Goal: Task Accomplishment & Management: Use online tool/utility

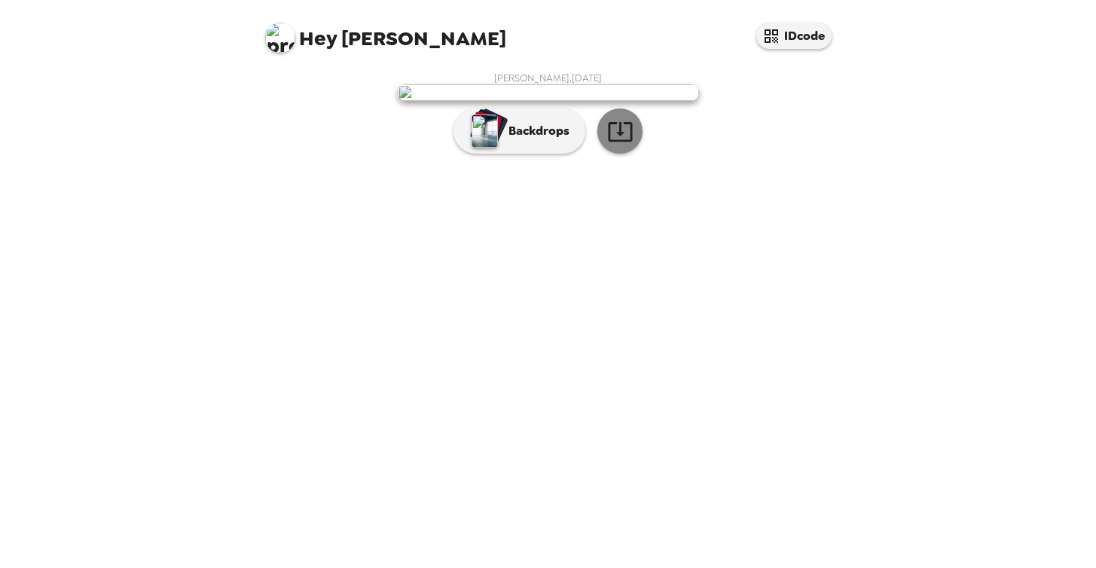
click at [617, 145] on icon "button" at bounding box center [620, 131] width 26 height 26
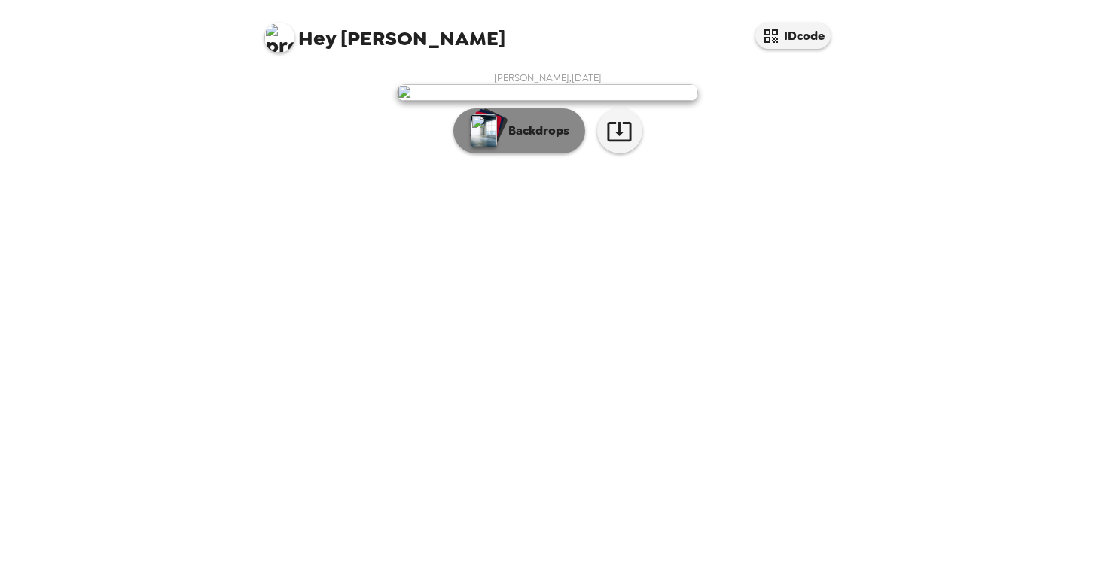
click at [504, 140] on p "Backdrops" at bounding box center [535, 131] width 69 height 18
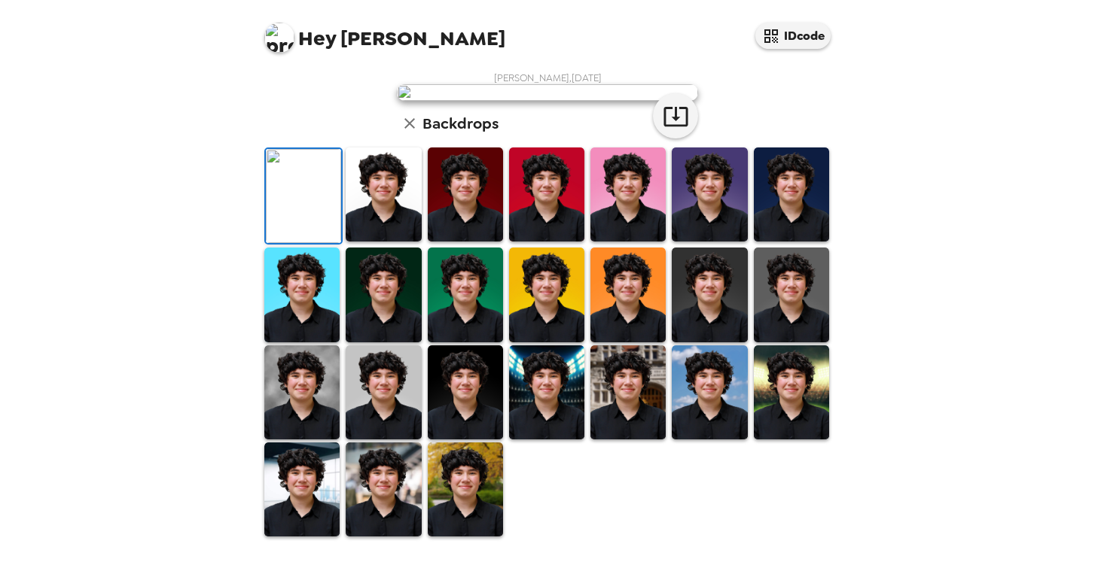
scroll to position [194, 0]
click at [386, 242] on img at bounding box center [383, 195] width 75 height 94
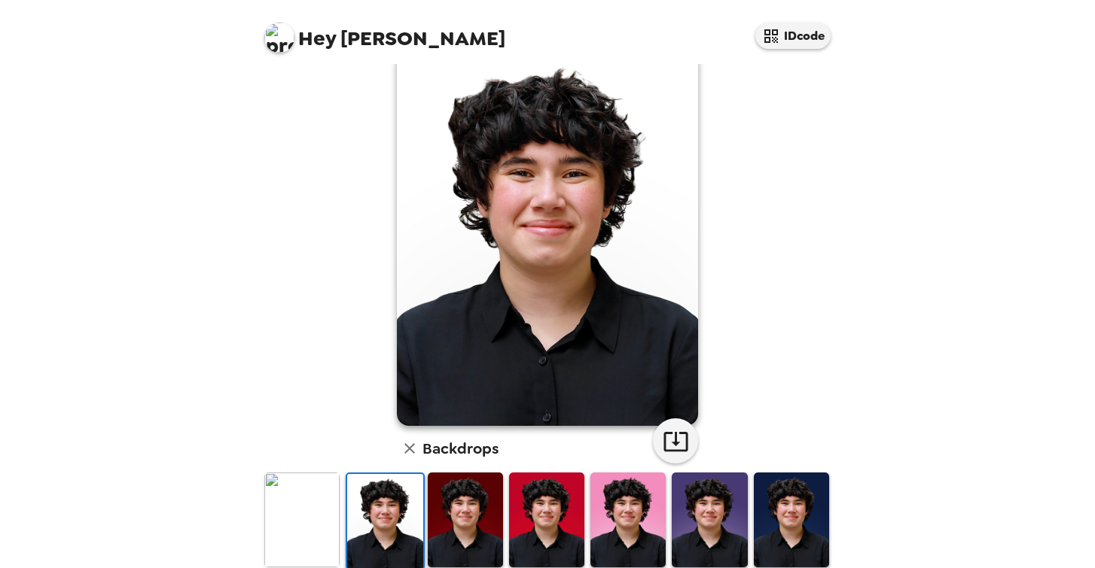
scroll to position [15, 0]
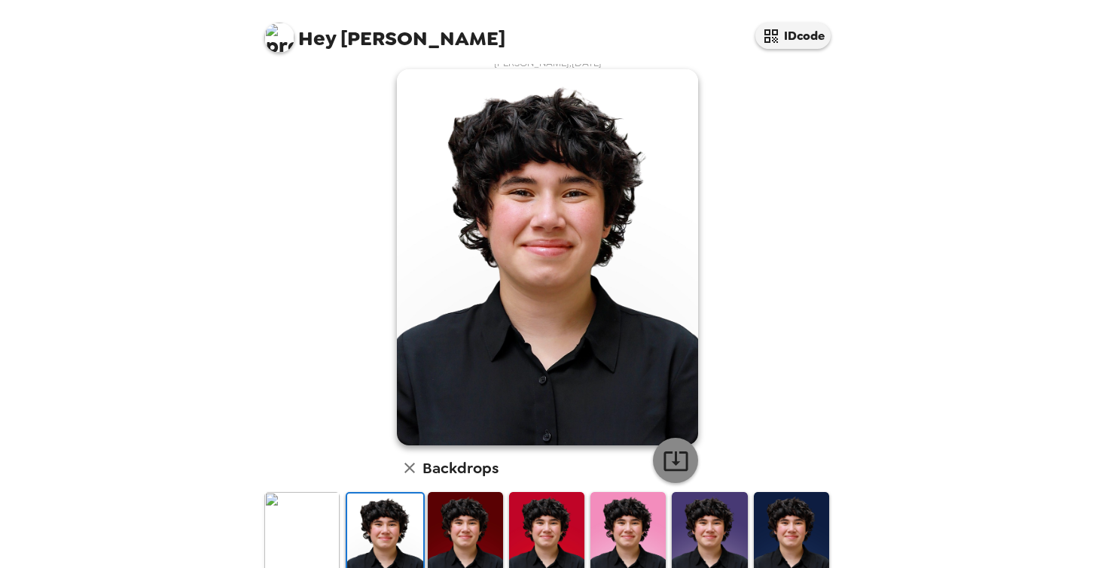
click at [667, 453] on icon "button" at bounding box center [675, 462] width 24 height 20
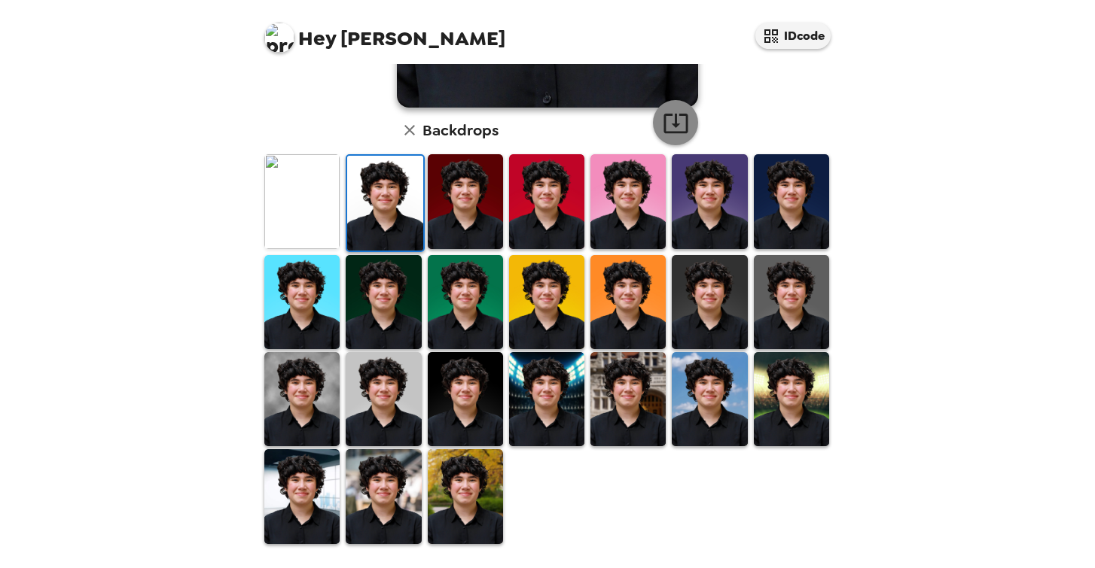
scroll to position [0, 0]
click at [477, 387] on img at bounding box center [465, 399] width 75 height 94
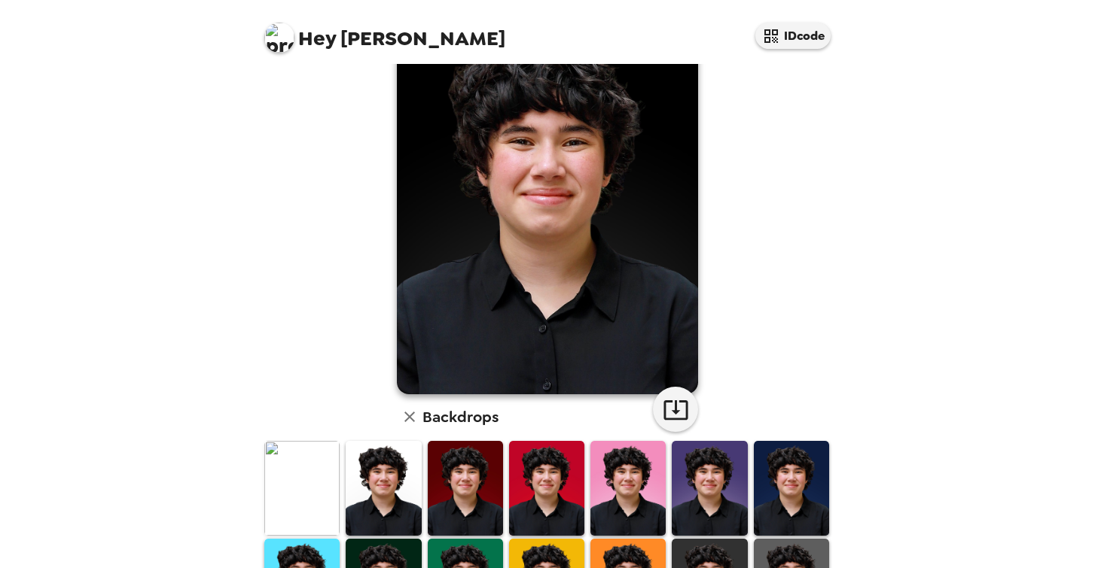
scroll to position [25, 0]
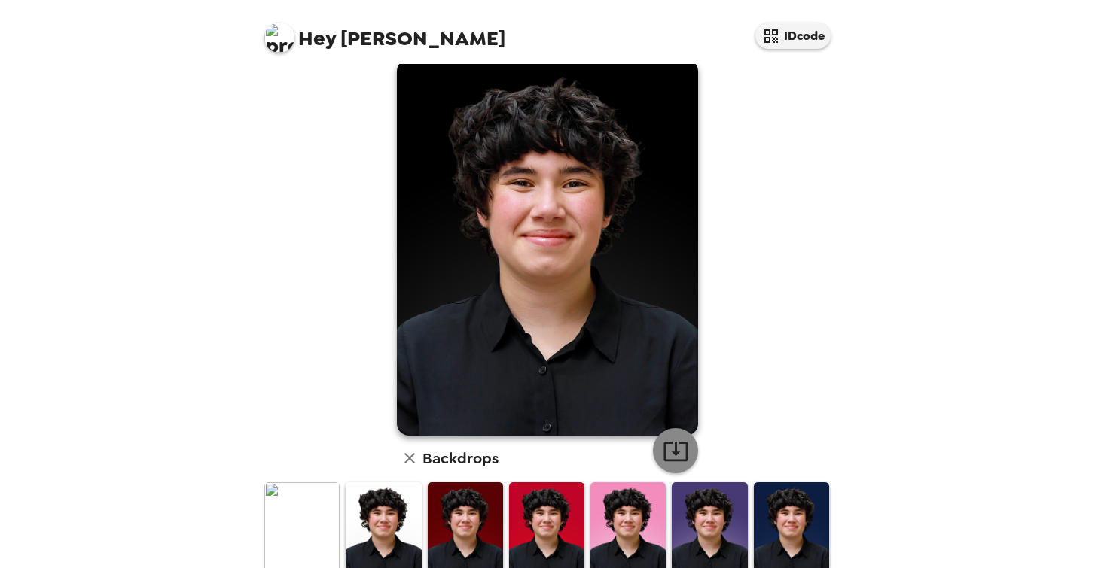
click at [681, 452] on icon "button" at bounding box center [676, 451] width 26 height 26
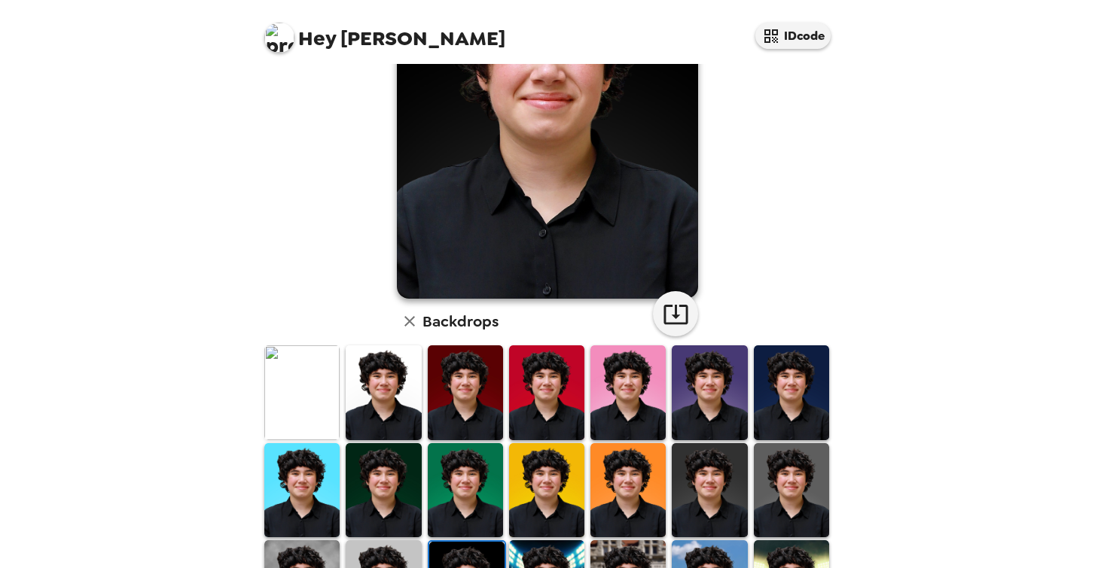
scroll to position [240, 0]
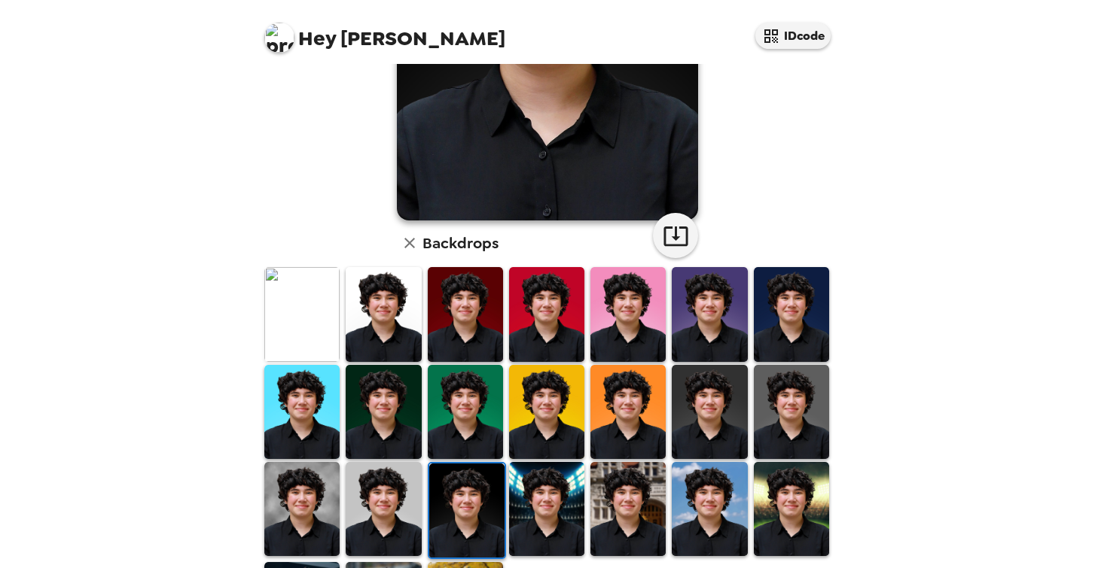
click at [361, 398] on img at bounding box center [383, 412] width 75 height 94
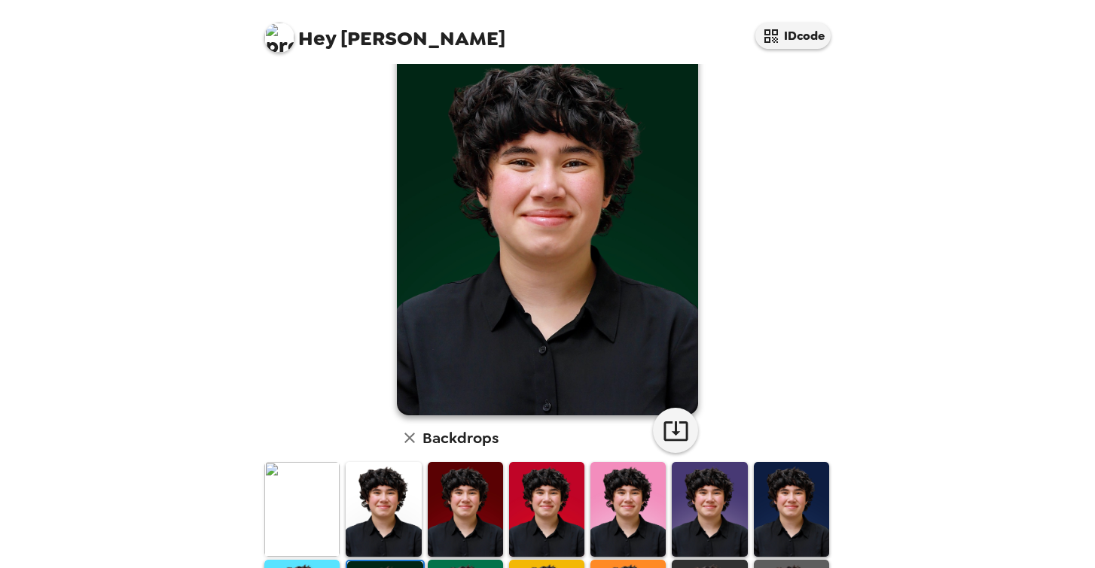
scroll to position [40, 0]
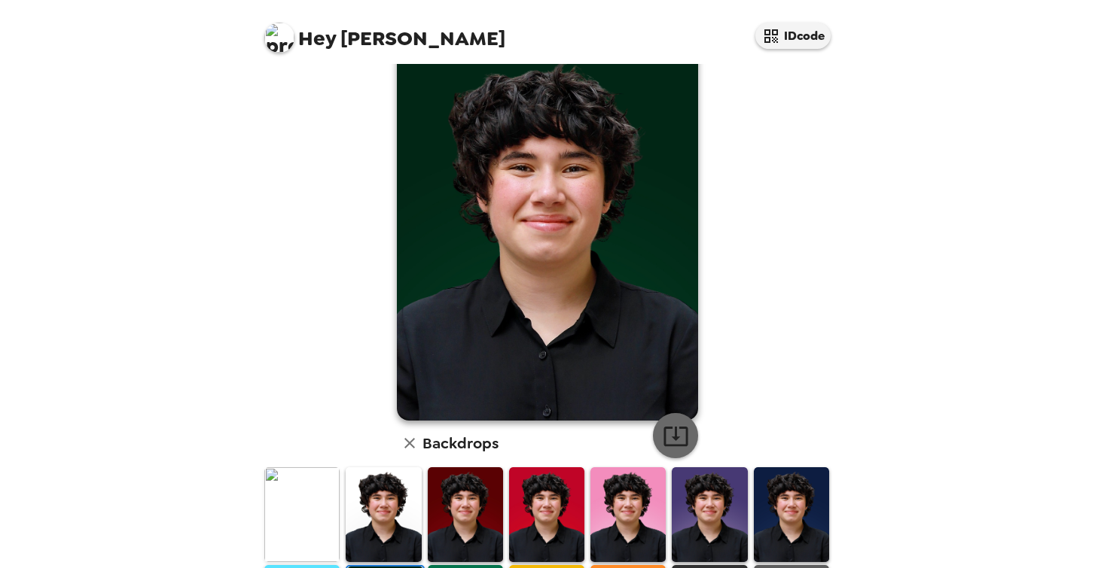
click at [672, 438] on icon "button" at bounding box center [676, 436] width 26 height 26
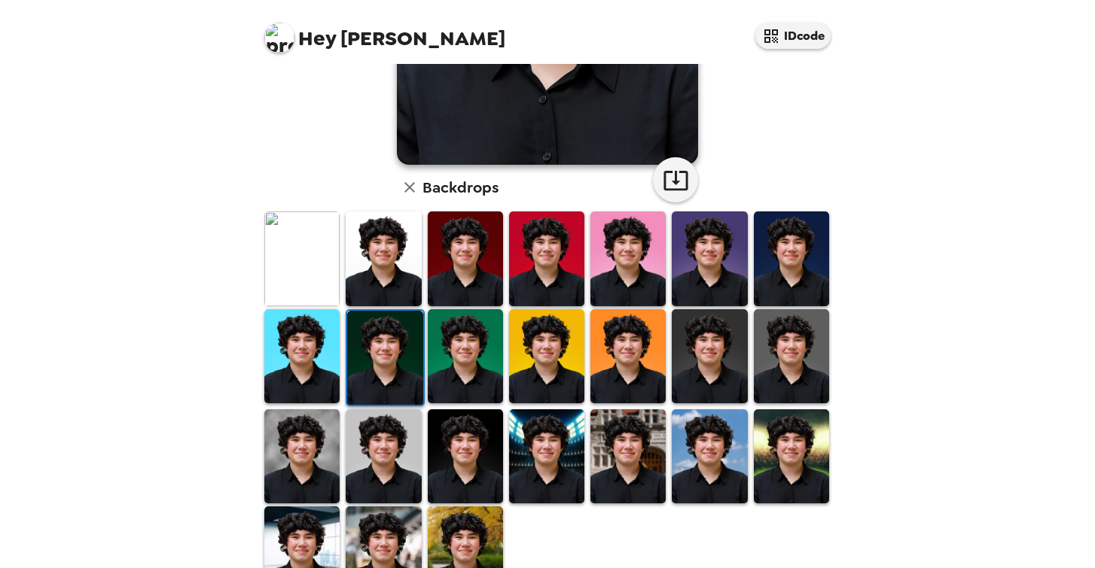
scroll to position [311, 0]
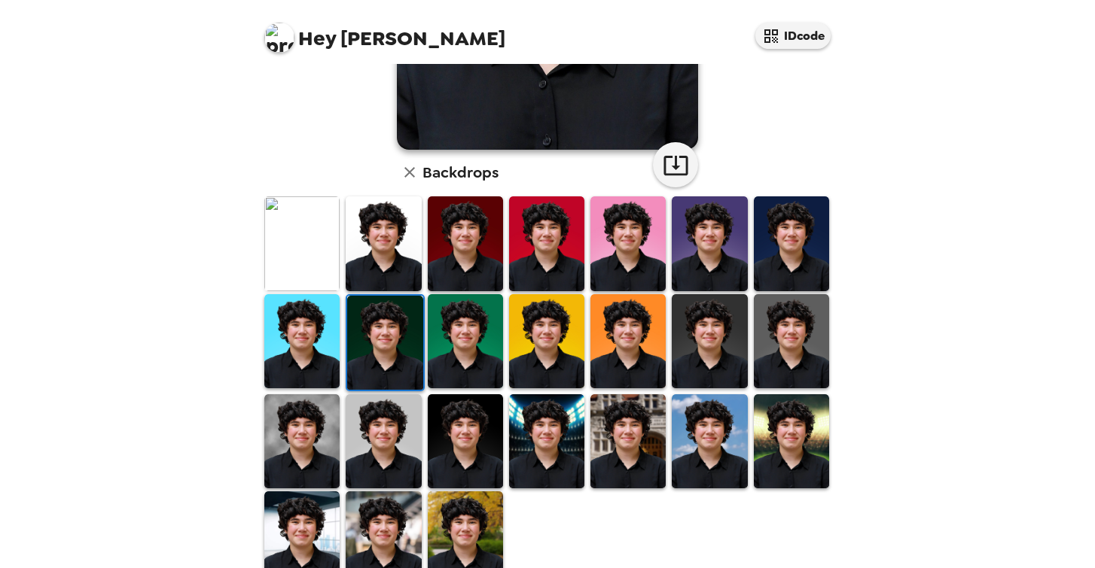
click at [790, 242] on img at bounding box center [791, 244] width 75 height 94
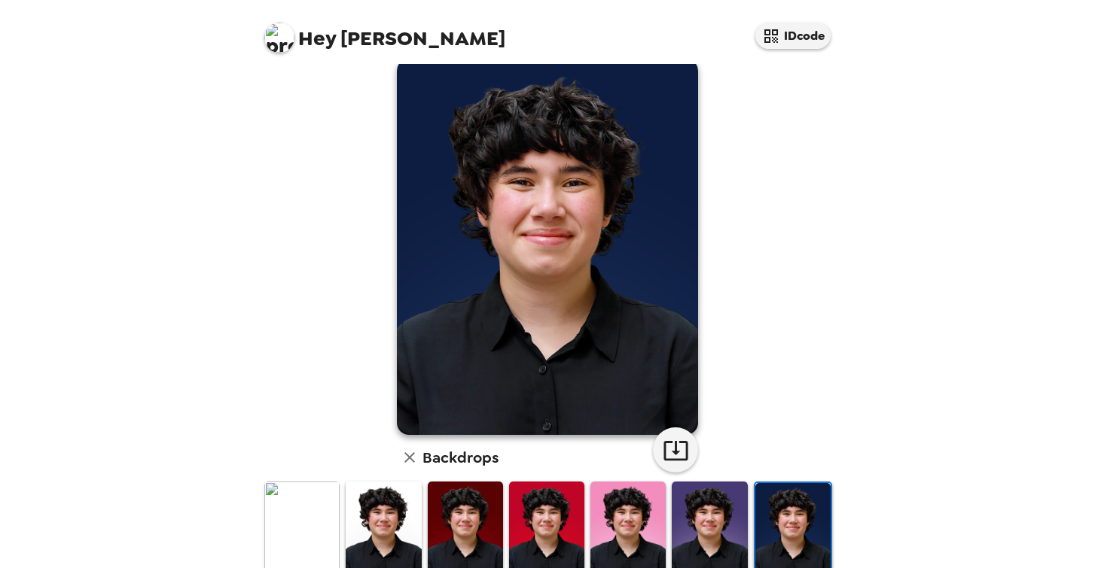
scroll to position [23, 0]
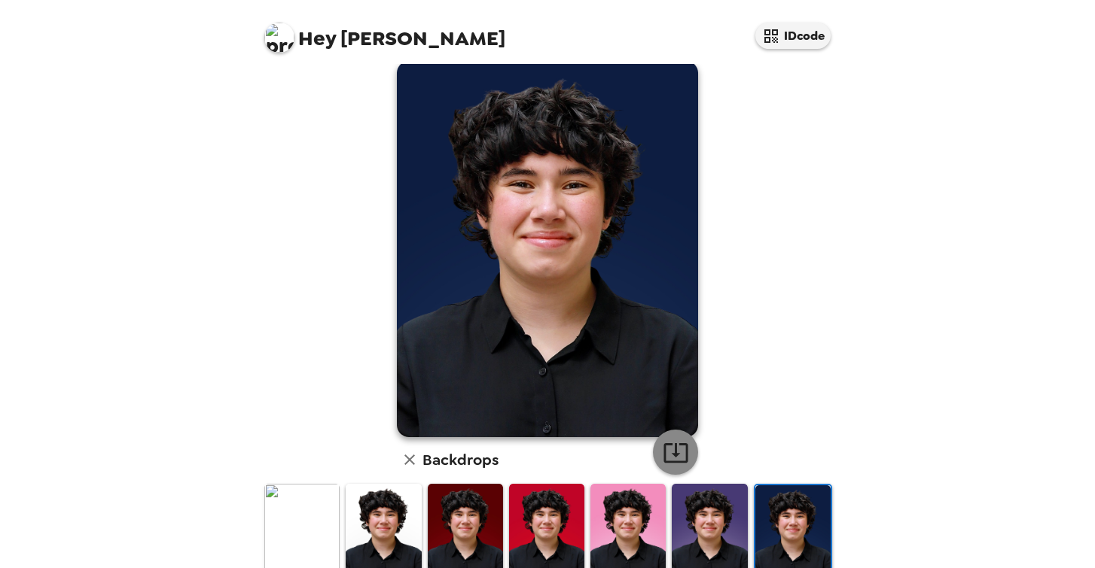
click at [673, 454] on icon "button" at bounding box center [675, 454] width 24 height 20
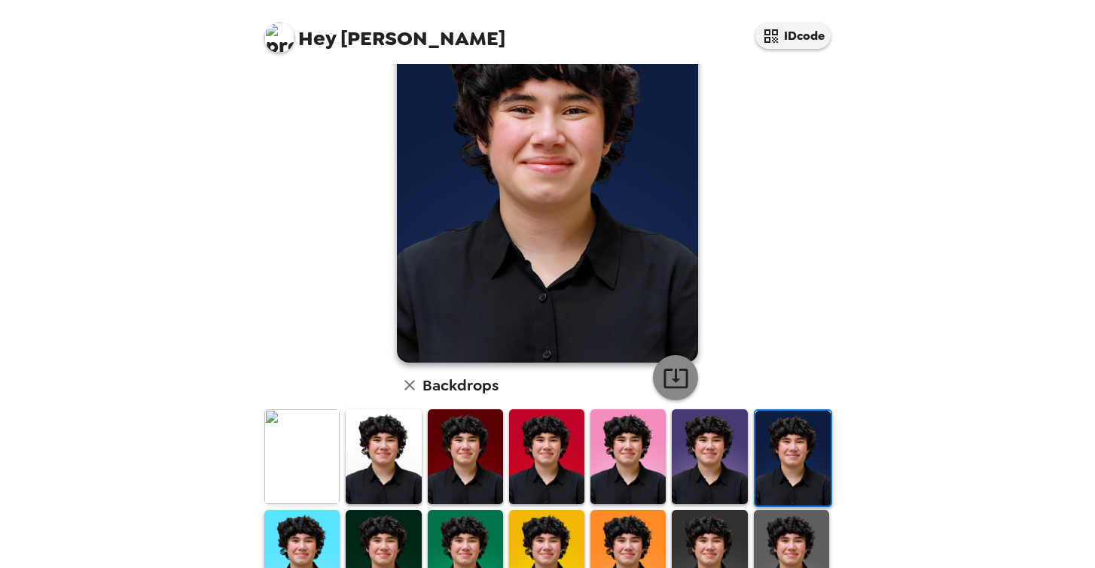
scroll to position [122, 0]
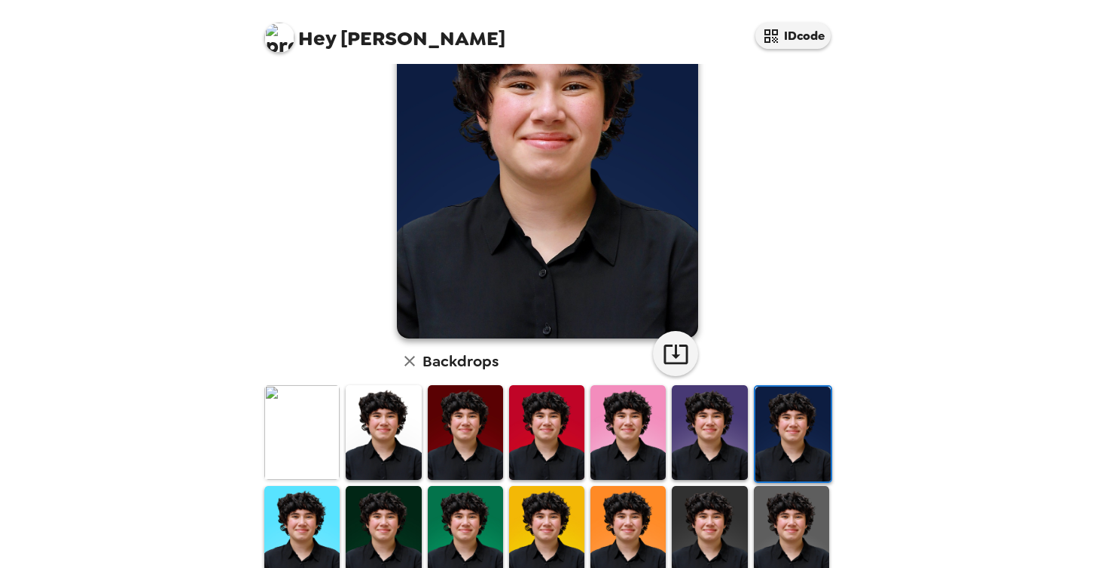
click at [728, 446] on img at bounding box center [709, 433] width 75 height 94
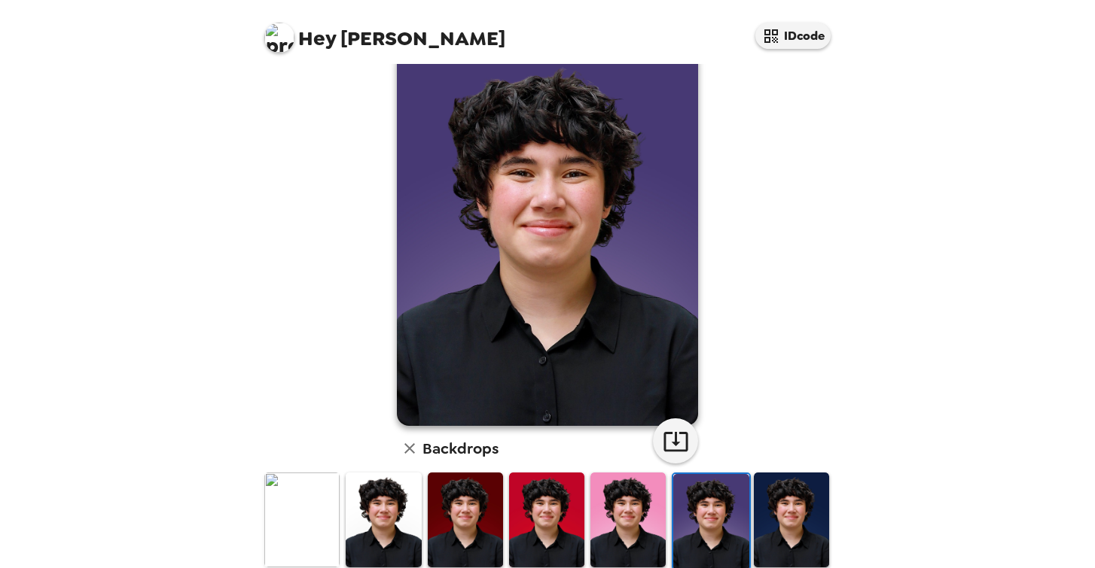
scroll to position [0, 0]
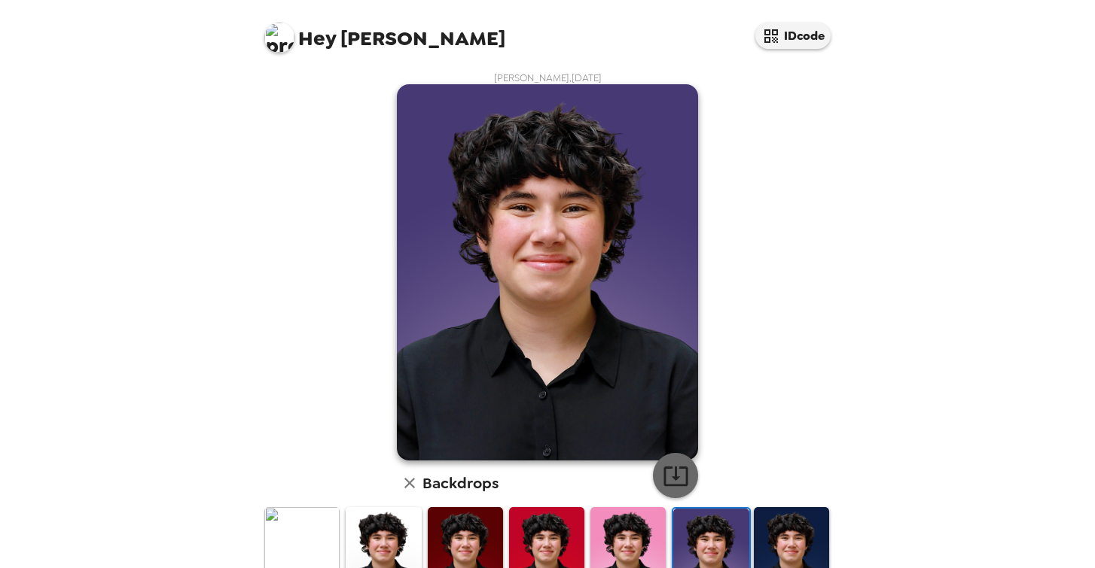
click at [669, 475] on icon "button" at bounding box center [676, 476] width 26 height 26
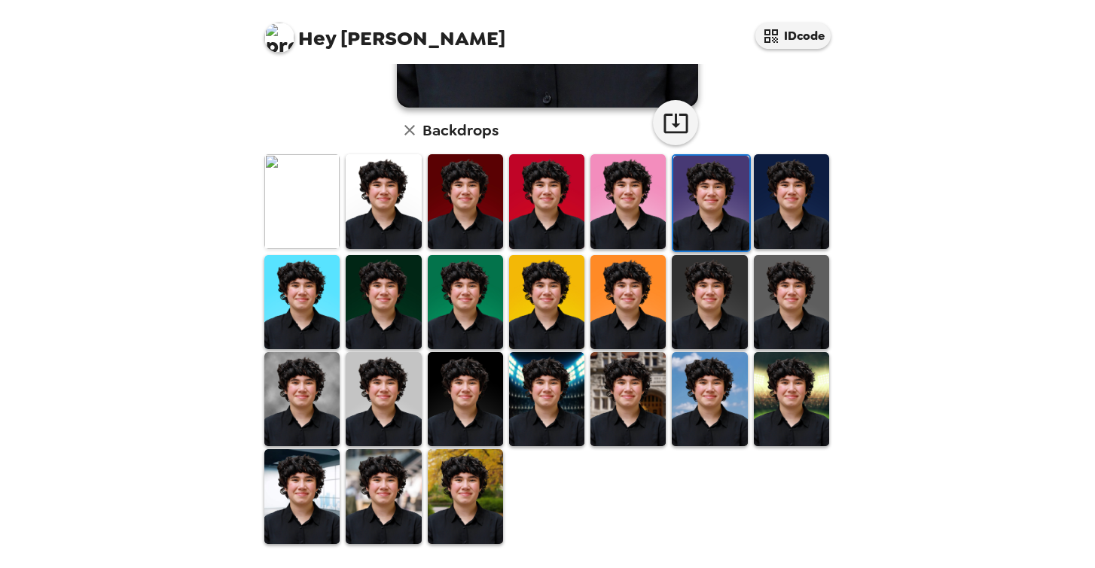
click at [462, 517] on img at bounding box center [465, 497] width 75 height 94
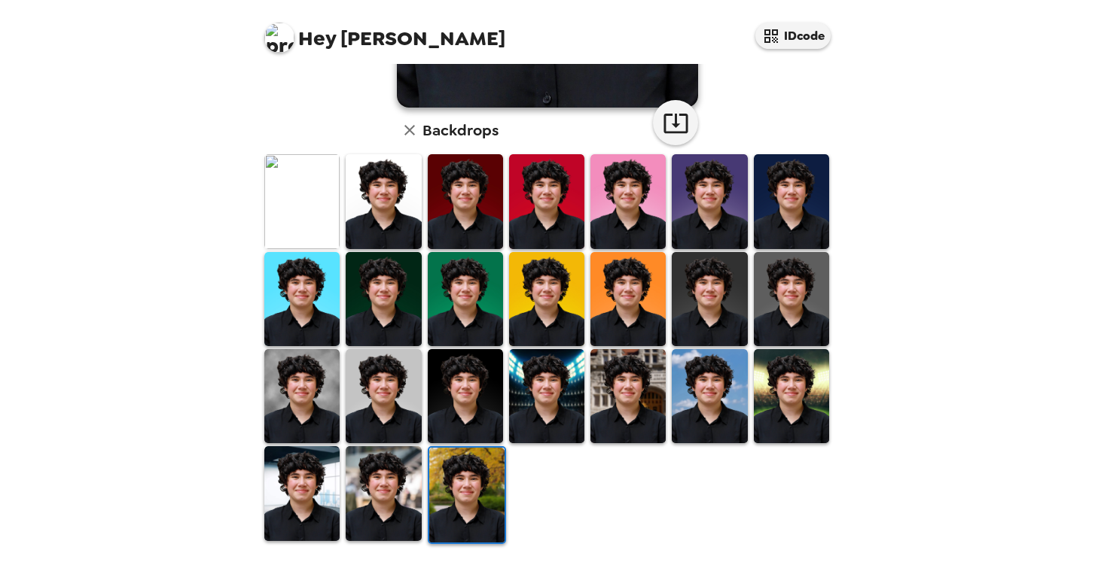
click at [283, 485] on img at bounding box center [301, 494] width 75 height 94
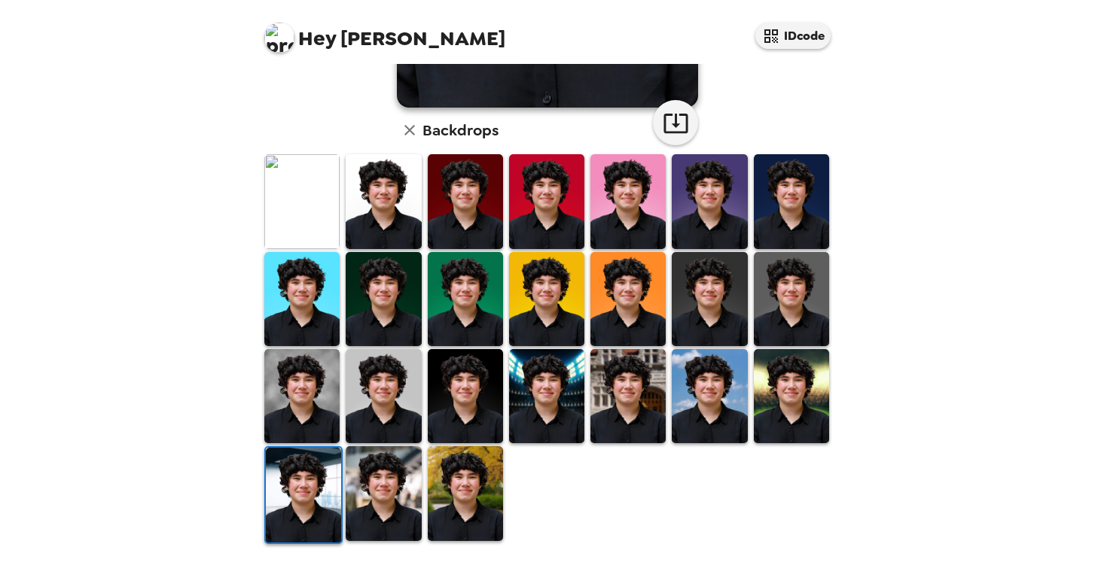
click at [383, 486] on img at bounding box center [383, 494] width 75 height 94
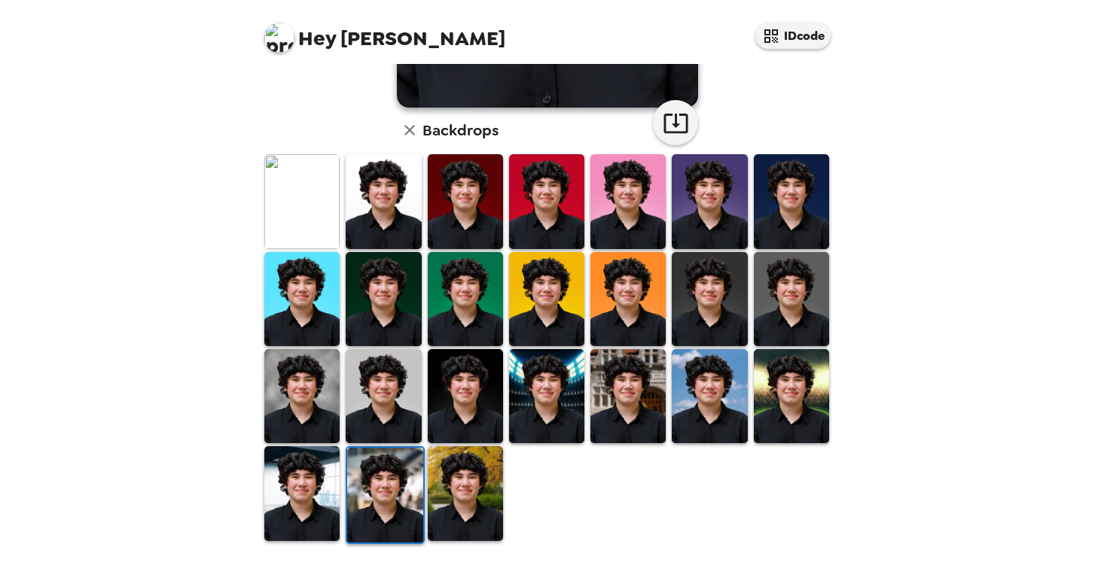
click at [703, 392] on img at bounding box center [709, 396] width 75 height 94
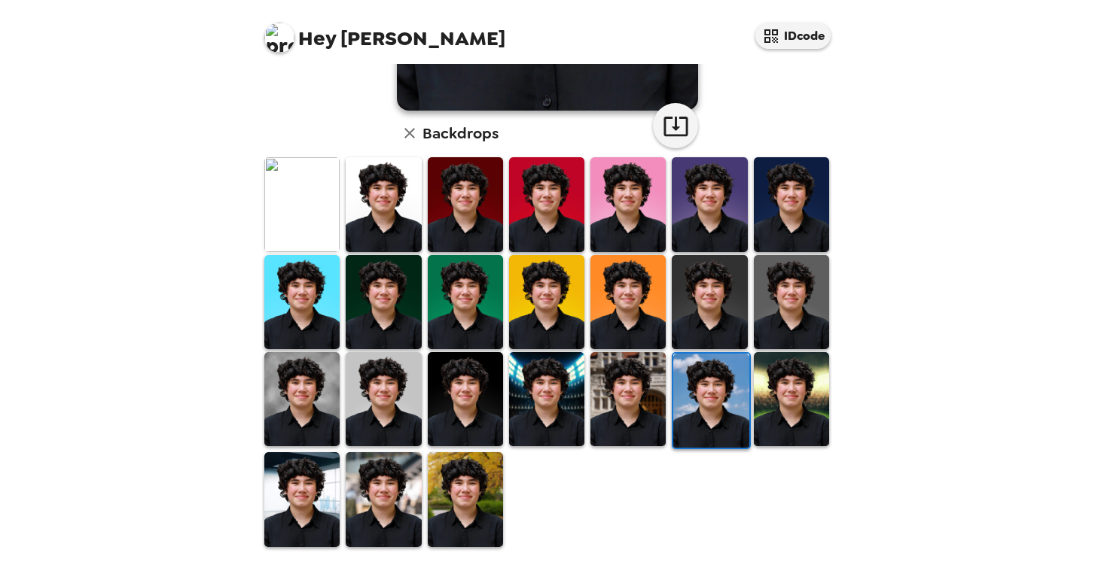
click at [797, 394] on img at bounding box center [791, 399] width 75 height 94
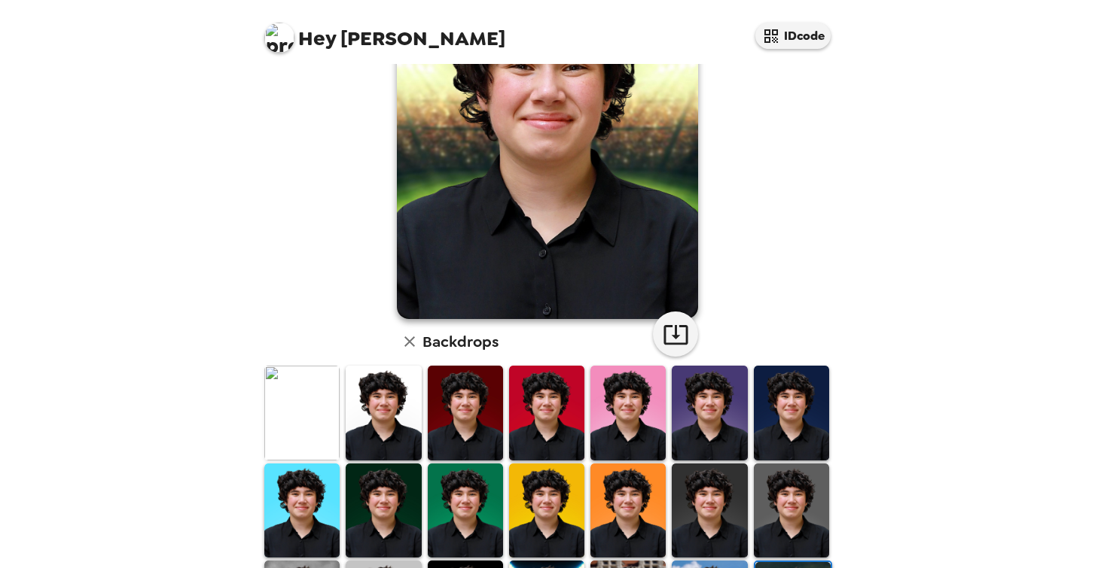
scroll to position [189, 0]
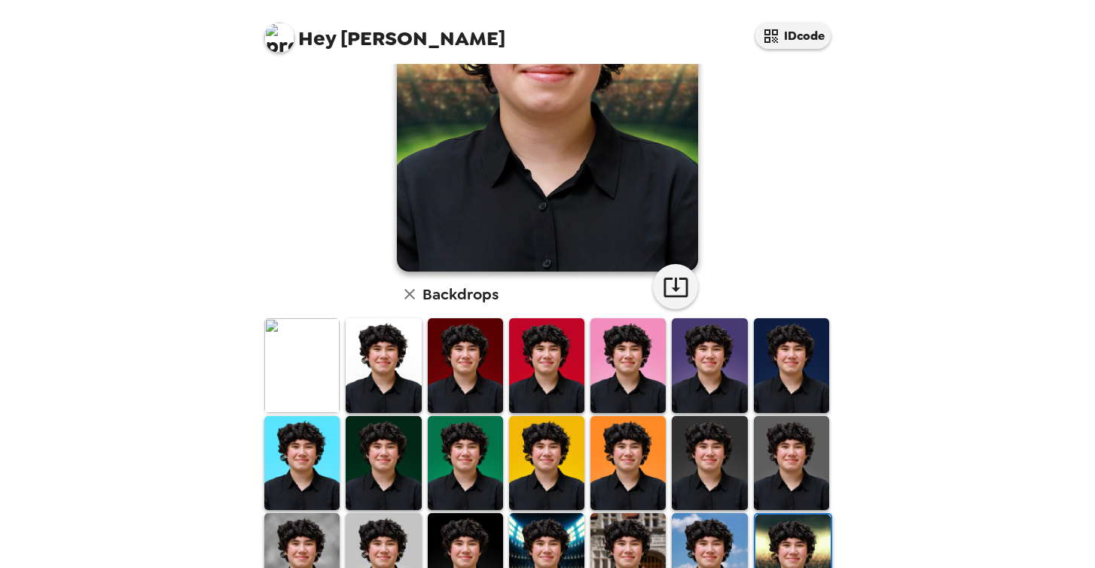
click at [637, 550] on img at bounding box center [627, 561] width 75 height 94
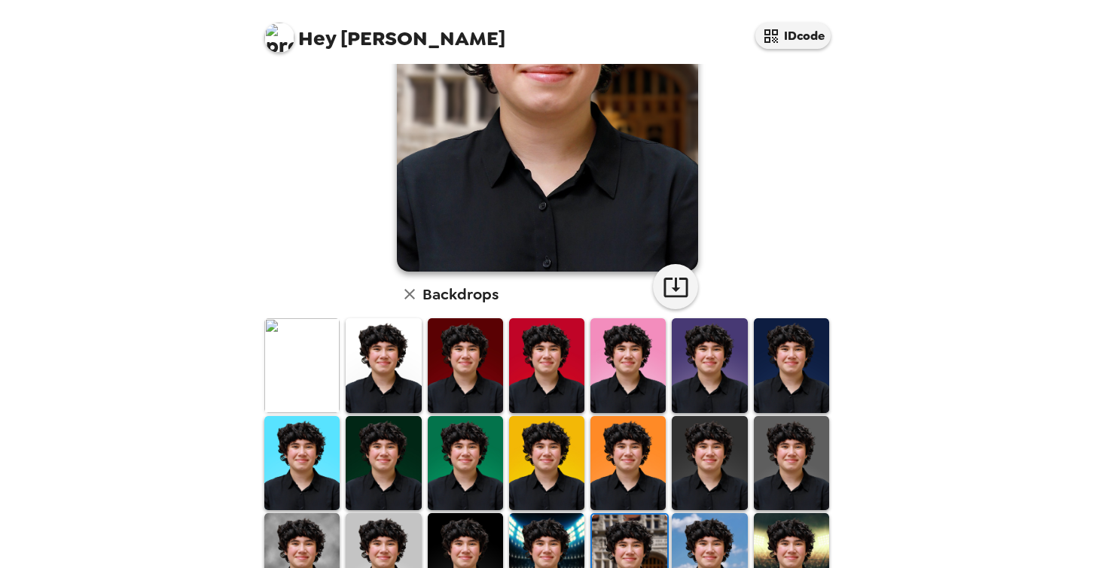
click at [544, 542] on img at bounding box center [546, 561] width 75 height 94
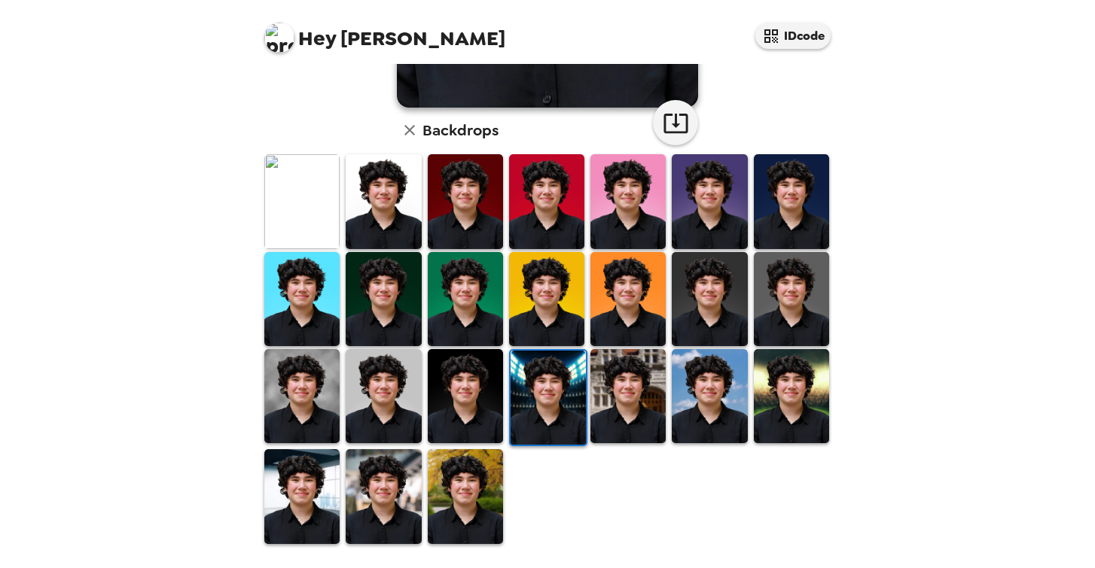
scroll to position [353, 0]
click at [469, 388] on img at bounding box center [465, 396] width 75 height 94
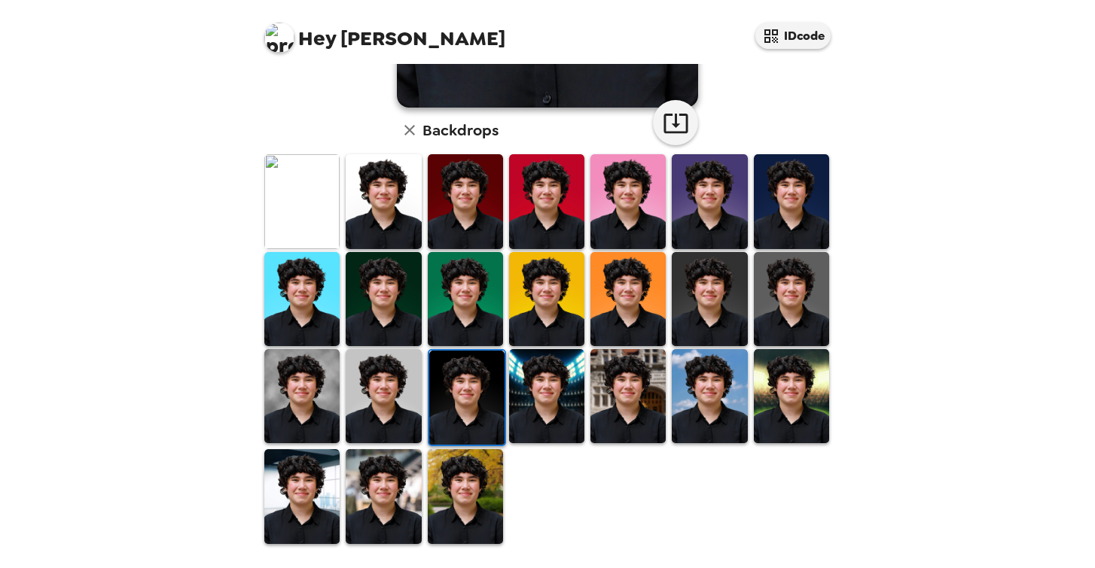
scroll to position [350, 0]
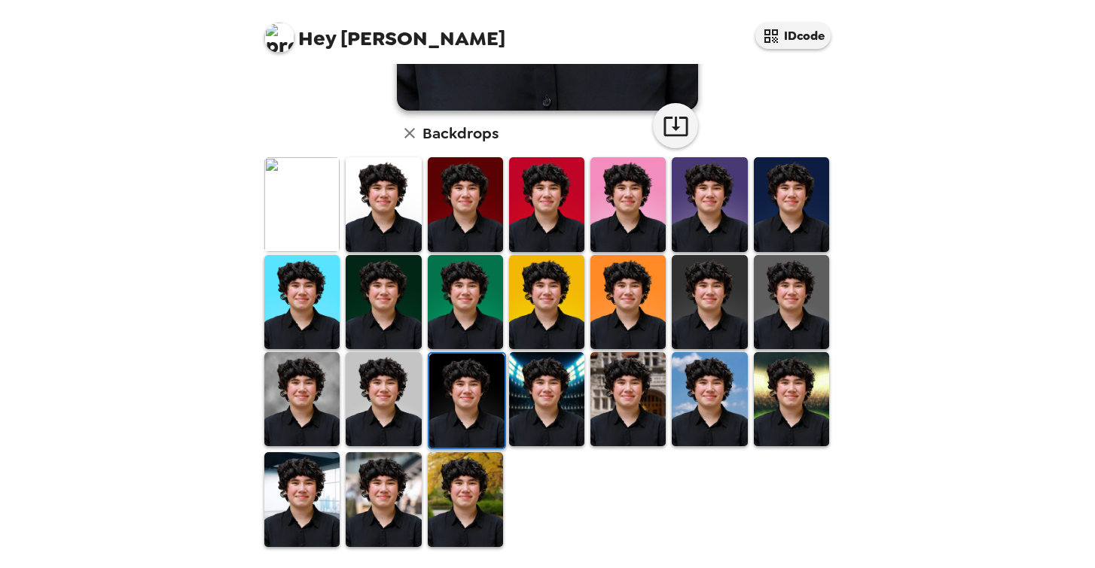
click at [373, 391] on img at bounding box center [383, 399] width 75 height 94
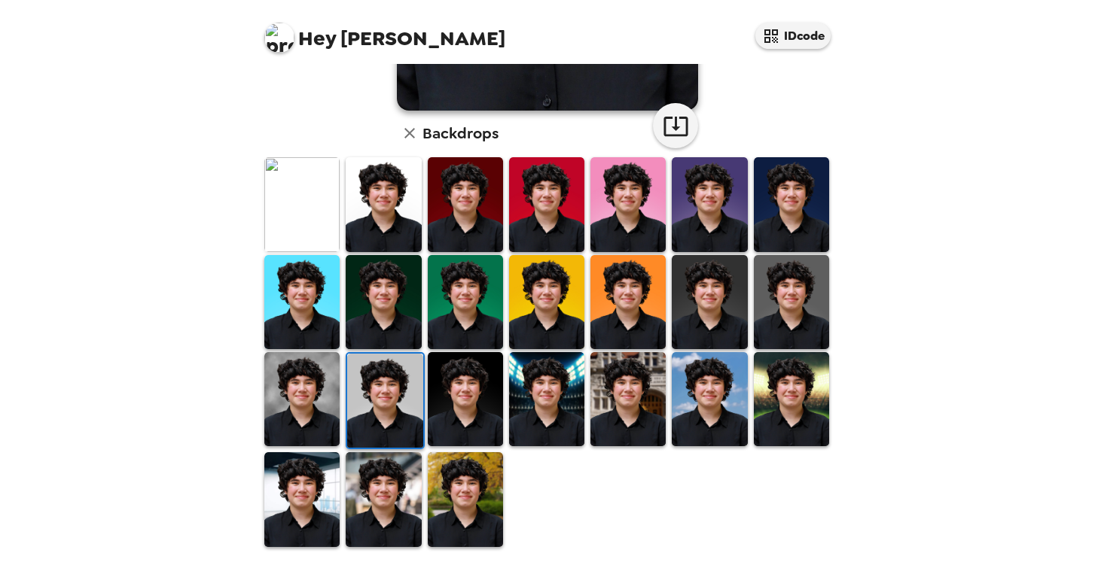
click at [288, 392] on img at bounding box center [301, 399] width 75 height 94
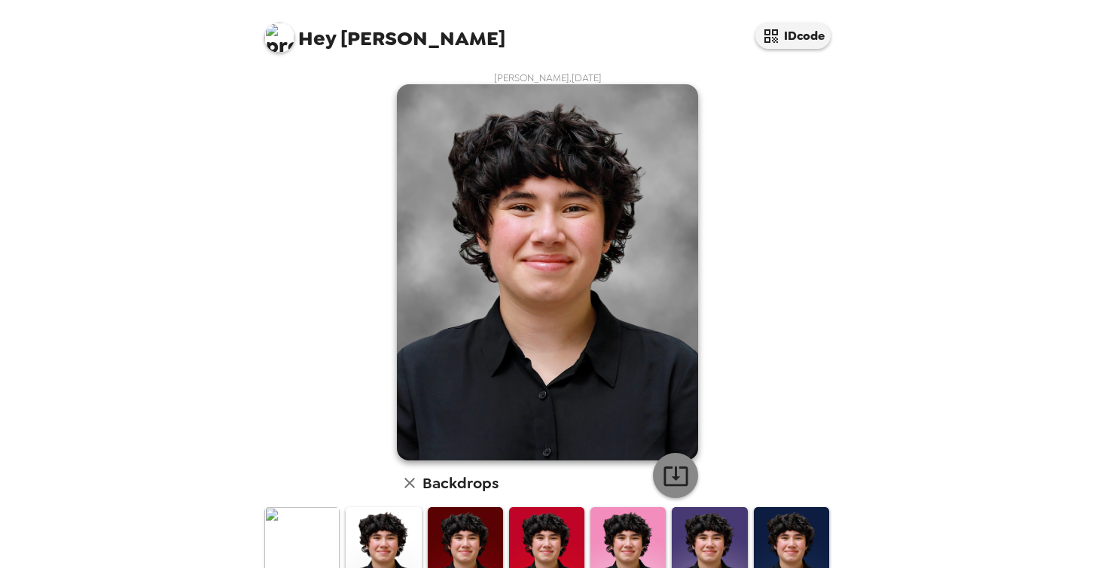
scroll to position [0, 0]
click at [688, 472] on icon "button" at bounding box center [676, 476] width 26 height 26
